Goal: Task Accomplishment & Management: Use online tool/utility

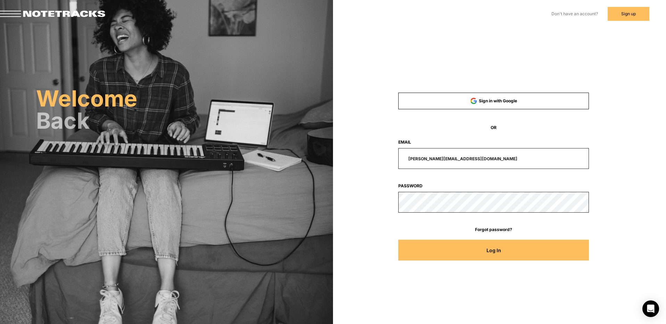
drag, startPoint x: 480, startPoint y: 158, endPoint x: 358, endPoint y: 155, distance: 121.6
click at [357, 158] on div "Sign in with Google OR Email [PERSON_NAME][EMAIL_ADDRESS][DOMAIN_NAME] Password…" at bounding box center [493, 175] width 277 height 185
type input "m"
type input "[EMAIL_ADDRESS][DOMAIN_NAME]"
click at [398, 240] on button "Log In" at bounding box center [493, 250] width 191 height 21
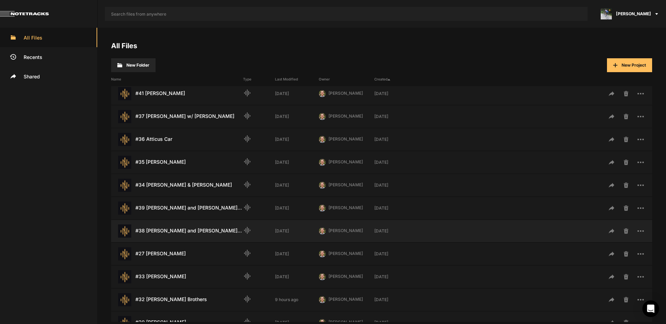
scroll to position [100, 0]
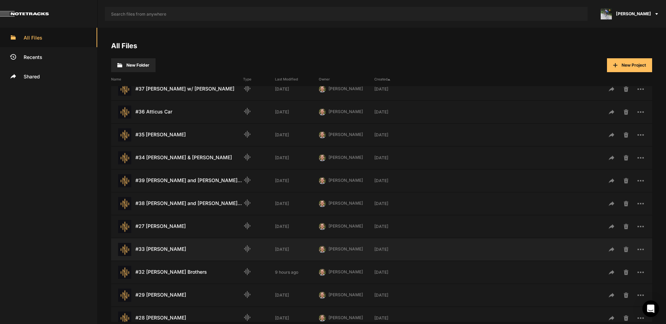
click at [166, 250] on div "#33 [PERSON_NAME] Last Modified: [DATE]" at bounding box center [177, 249] width 132 height 13
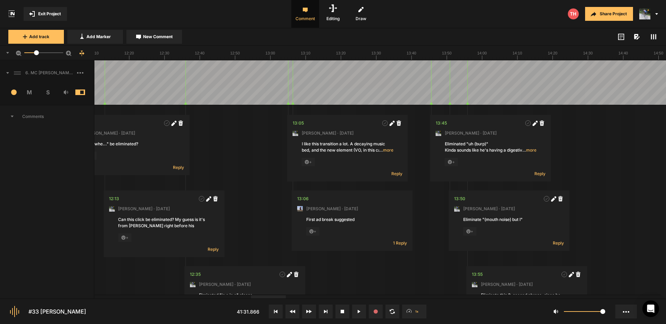
click at [259, 296] on div at bounding box center [268, 297] width 35 height 3
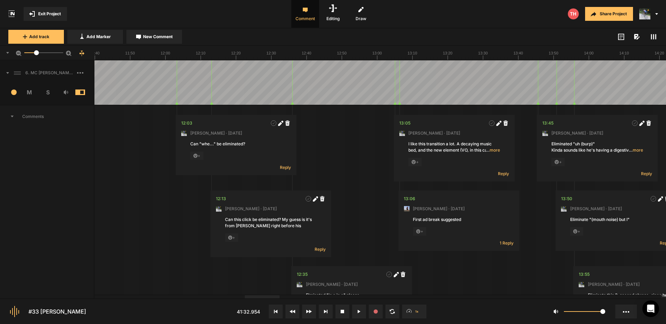
click at [259, 296] on div at bounding box center [262, 297] width 35 height 3
click at [42, 11] on span "Exit Project" at bounding box center [49, 14] width 23 height 6
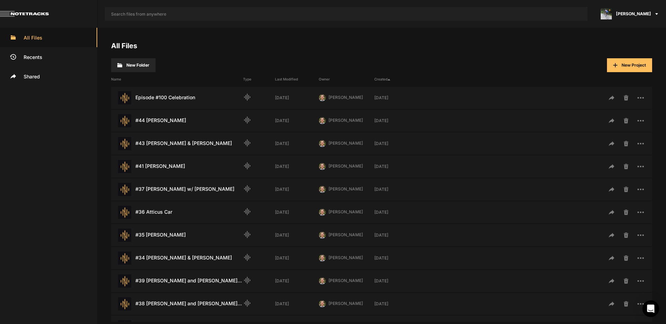
click at [641, 13] on span "[PERSON_NAME]" at bounding box center [633, 14] width 35 height 6
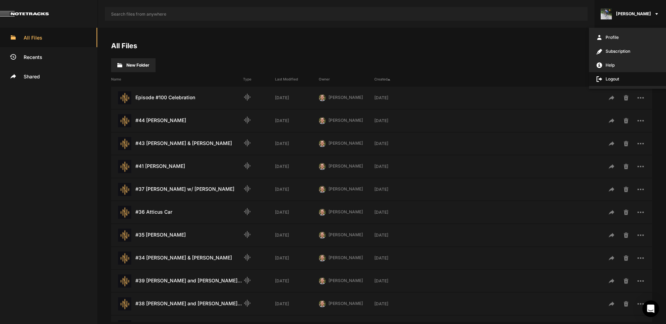
click at [618, 81] on span "Logout" at bounding box center [627, 79] width 77 height 14
